Goal: Information Seeking & Learning: Learn about a topic

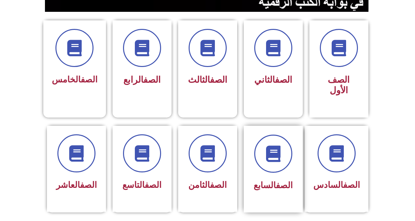
scroll to position [164, 0]
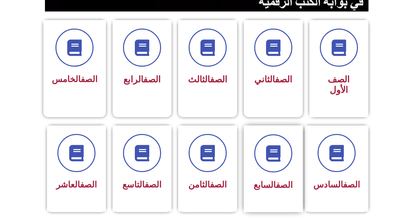
click at [276, 180] on link "الصف" at bounding box center [284, 185] width 17 height 10
click at [270, 166] on div "الصف السابع" at bounding box center [272, 163] width 41 height 59
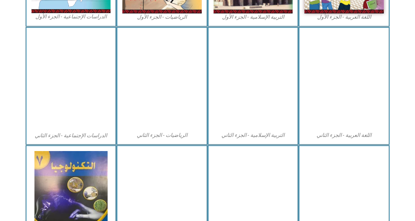
scroll to position [328, 0]
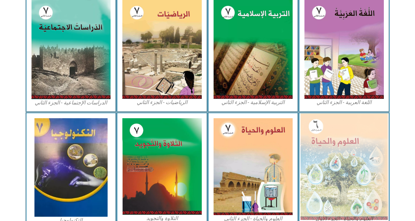
click at [369, 146] on img at bounding box center [343, 166] width 87 height 106
click at [344, 147] on img at bounding box center [343, 166] width 87 height 106
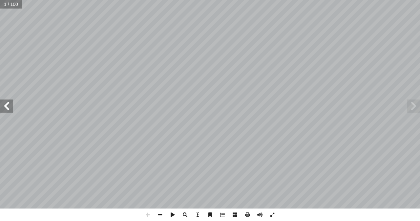
click at [3, 101] on span at bounding box center [6, 105] width 13 height 13
click at [2, 101] on span at bounding box center [6, 105] width 13 height 13
click at [10, 107] on span at bounding box center [6, 105] width 13 height 13
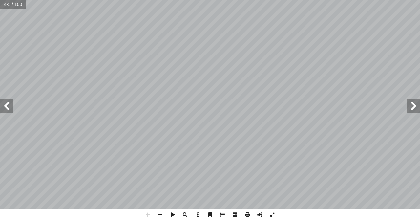
click at [10, 107] on span at bounding box center [6, 105] width 13 height 13
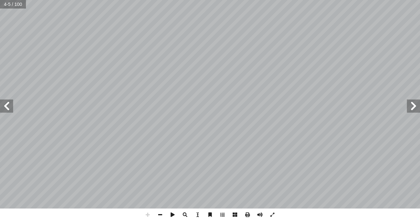
click at [10, 107] on span at bounding box center [6, 105] width 13 height 13
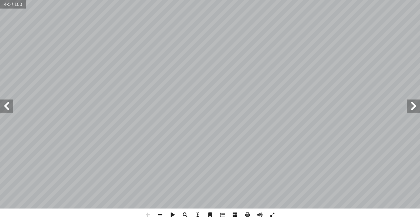
click at [10, 107] on span at bounding box center [6, 105] width 13 height 13
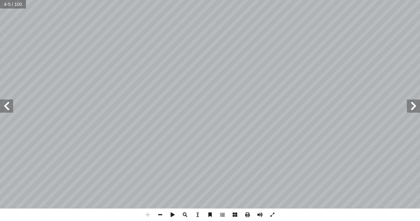
click at [10, 107] on span at bounding box center [6, 105] width 13 height 13
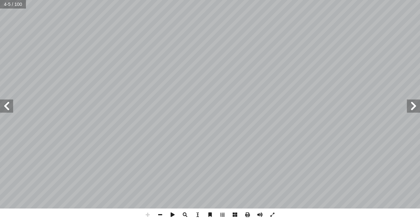
click at [10, 107] on span at bounding box center [6, 105] width 13 height 13
click at [160, 214] on span at bounding box center [160, 214] width 12 height 12
click at [9, 110] on span at bounding box center [6, 105] width 13 height 13
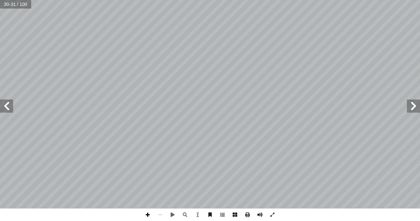
click at [145, 215] on span at bounding box center [147, 214] width 12 height 12
click at [10, 3] on input "text" at bounding box center [11, 4] width 22 height 9
type input "**"
click at [146, 214] on span at bounding box center [147, 214] width 12 height 12
click at [172, 0] on html "الصفحة الرئيسية الصف الأول الصف الثاني الصف الثالث الصف الرابع الصف الخامس الصف…" at bounding box center [210, 30] width 420 height 60
